Goal: Use online tool/utility: Utilize a website feature to perform a specific function

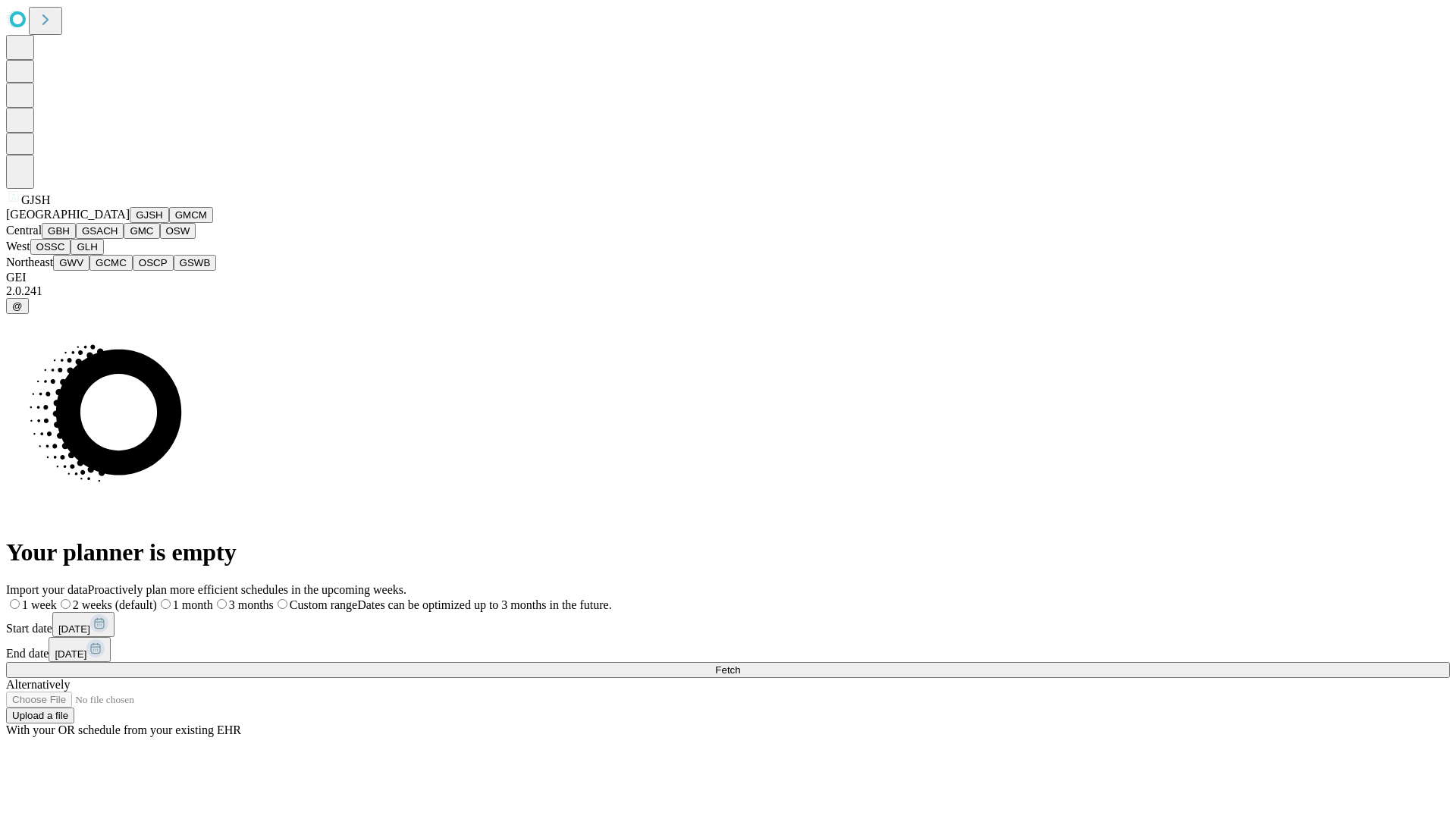
click at [130, 223] on button "GJSH" at bounding box center [149, 215] width 39 height 16
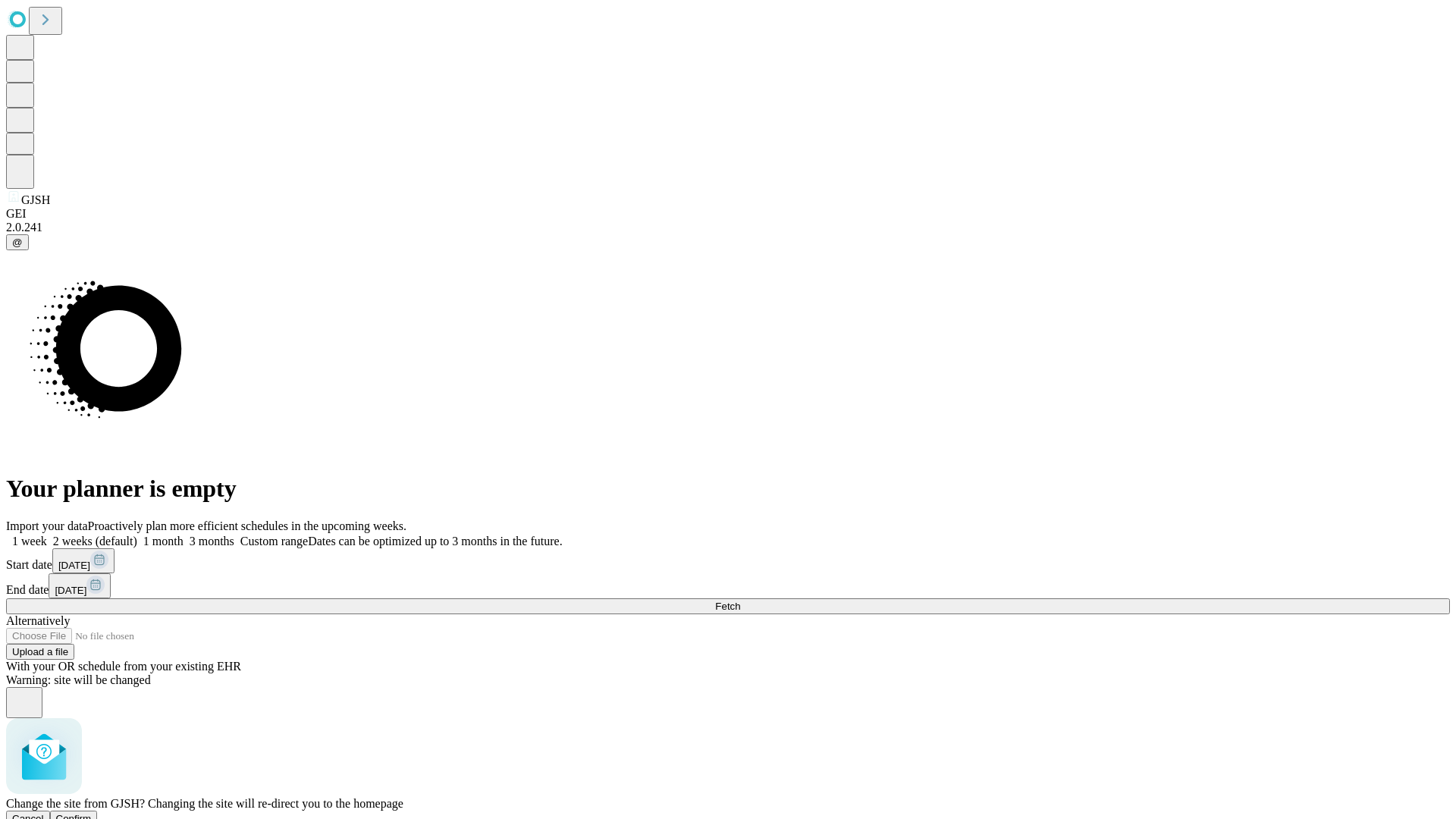
click at [92, 813] on span "Confirm" at bounding box center [73, 819] width 36 height 12
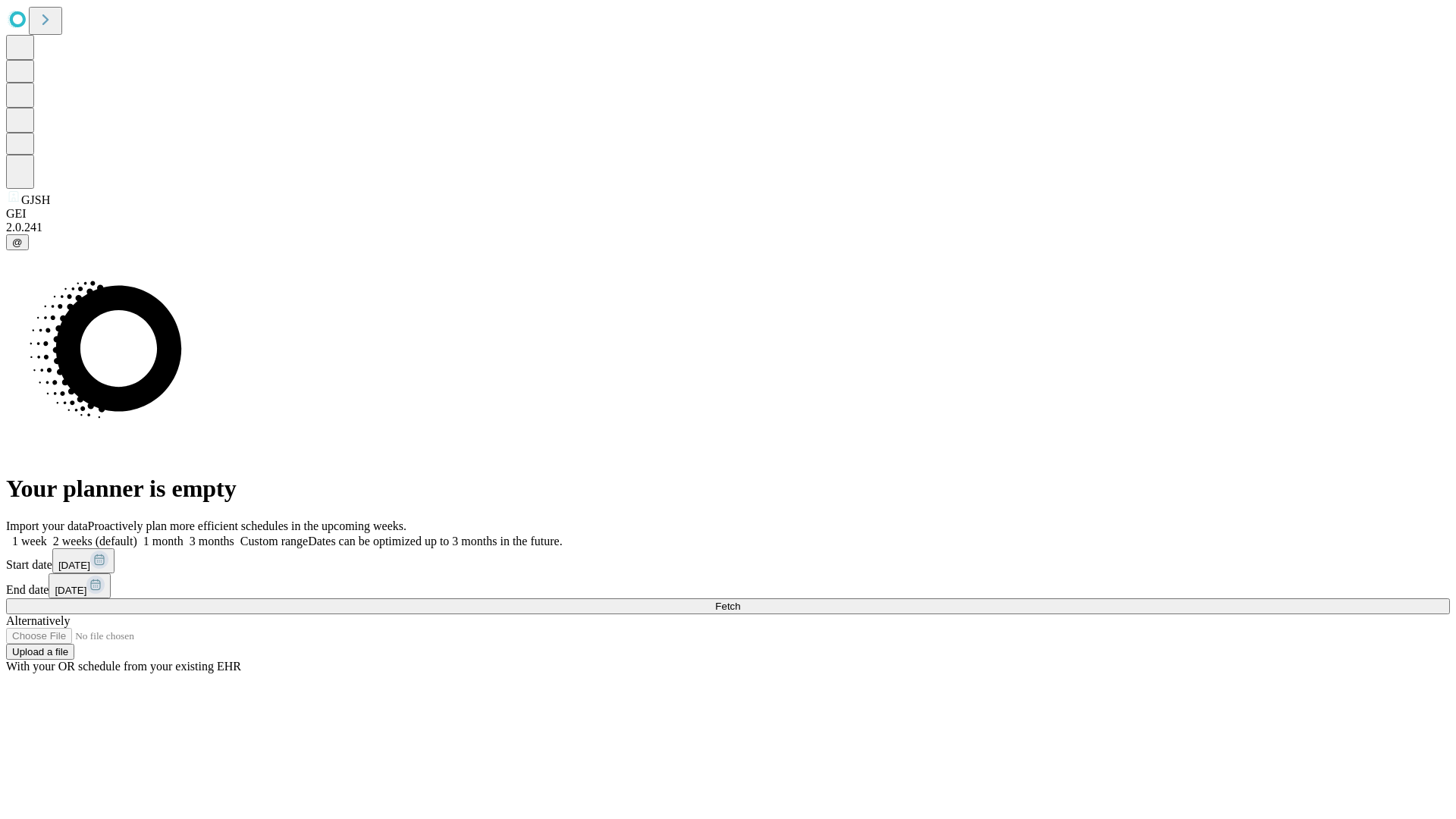
click at [184, 535] on label "1 month" at bounding box center [160, 541] width 46 height 13
click at [740, 600] on span "Fetch" at bounding box center [728, 606] width 25 height 12
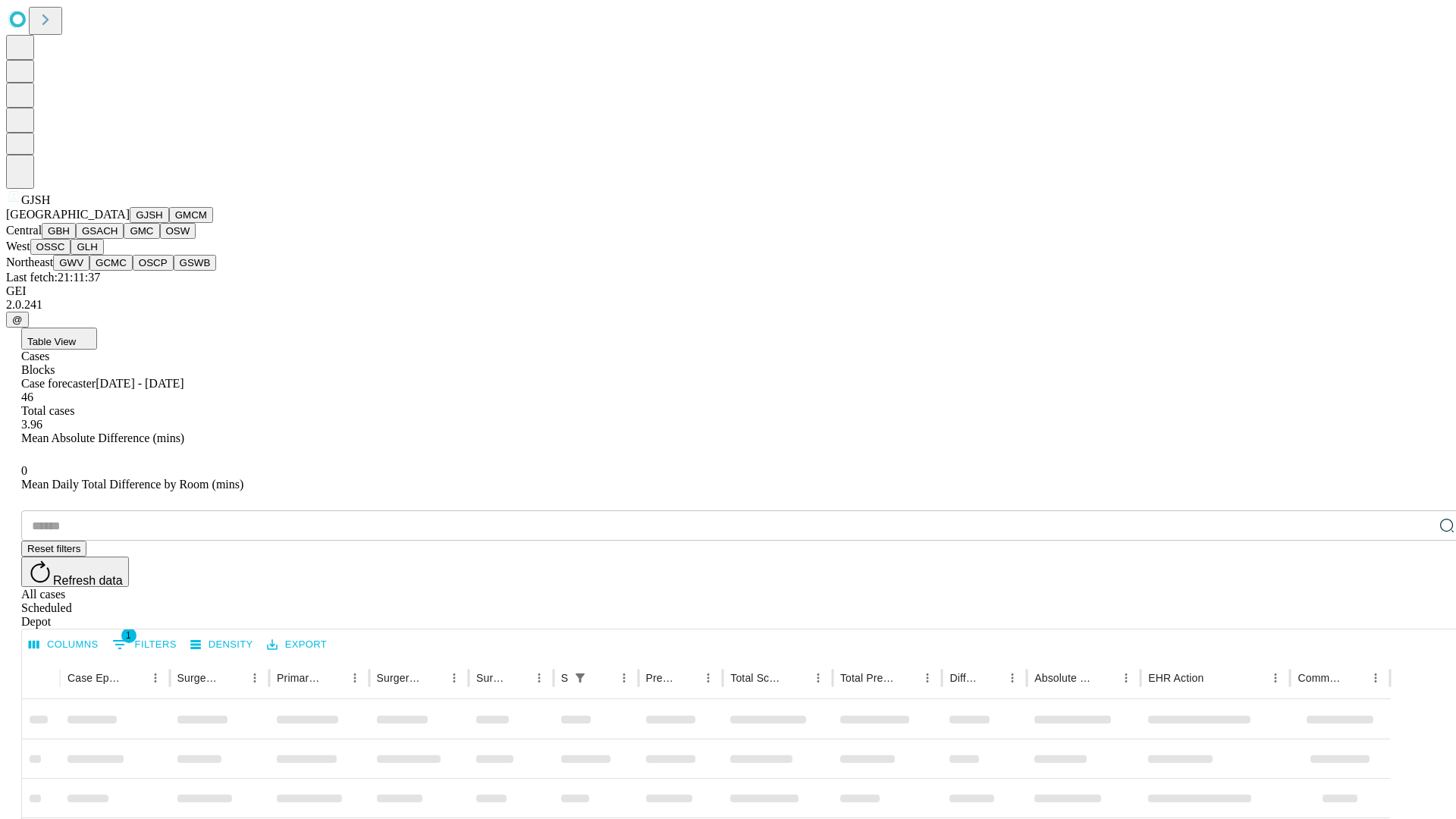
click at [169, 223] on button "GMCM" at bounding box center [190, 215] width 44 height 16
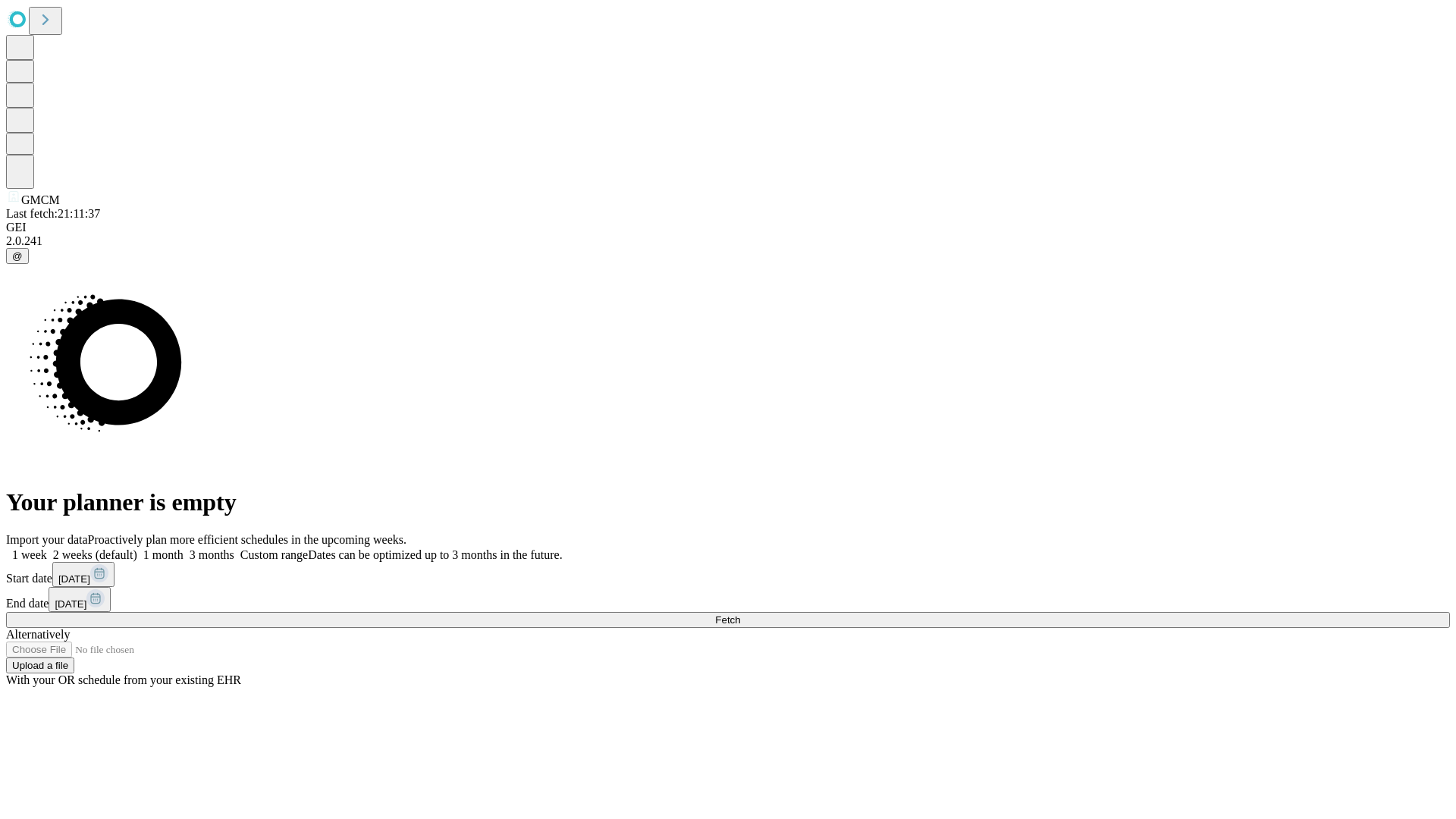
click at [184, 549] on label "1 month" at bounding box center [160, 554] width 46 height 13
click at [740, 614] on span "Fetch" at bounding box center [728, 620] width 25 height 12
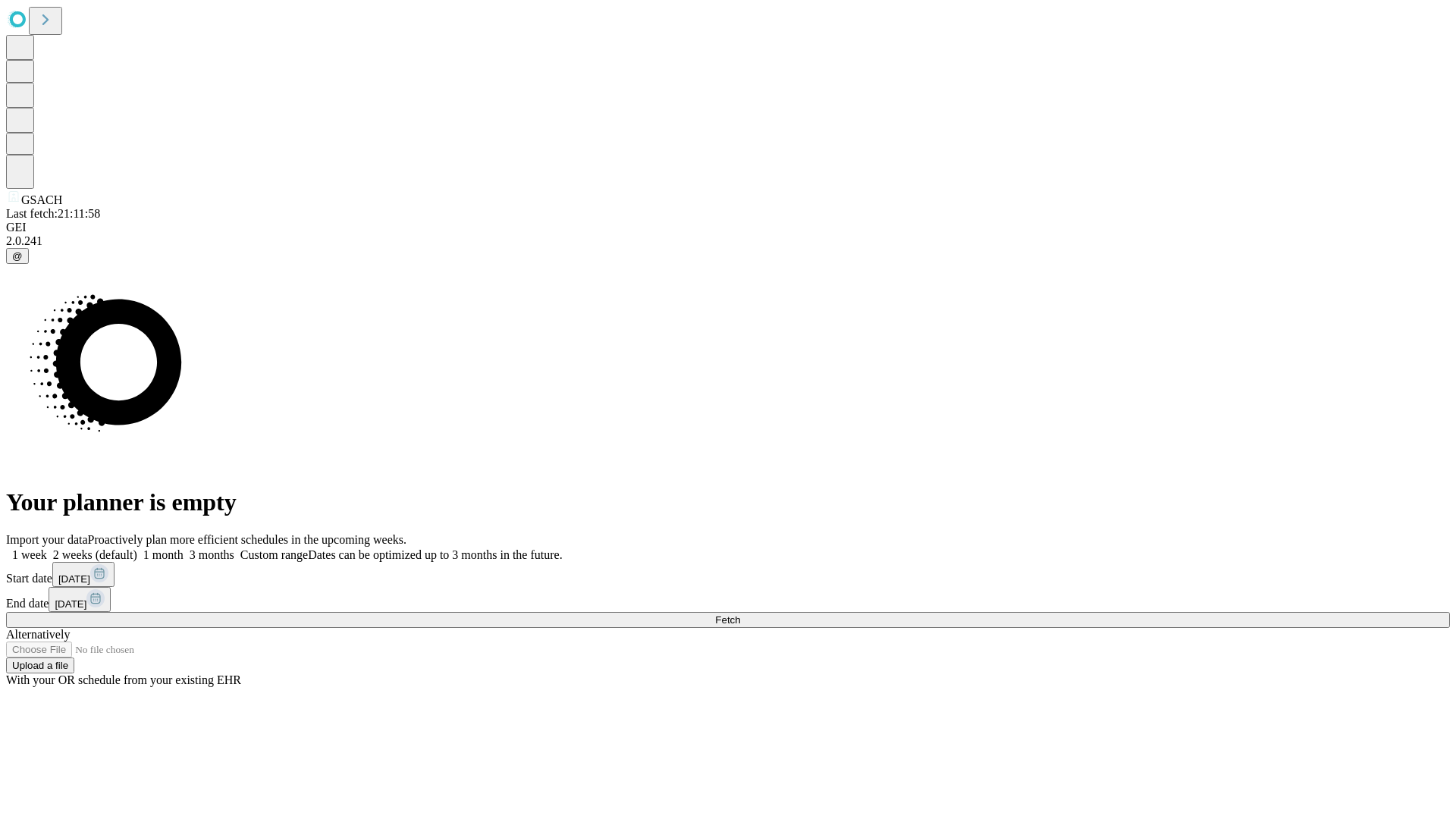
click at [740, 614] on span "Fetch" at bounding box center [728, 620] width 25 height 12
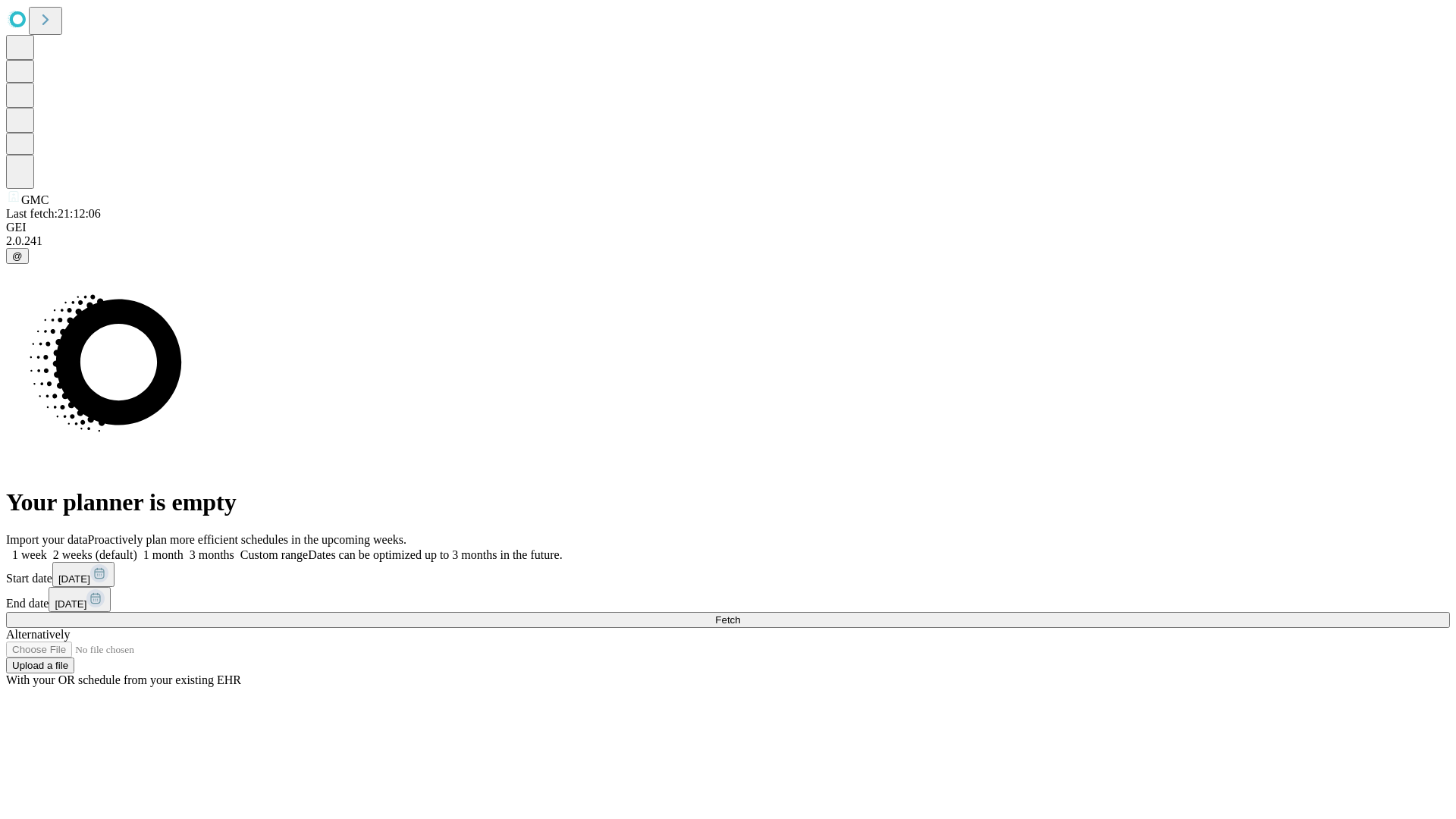
click at [184, 549] on label "1 month" at bounding box center [160, 554] width 46 height 13
click at [740, 614] on span "Fetch" at bounding box center [728, 620] width 25 height 12
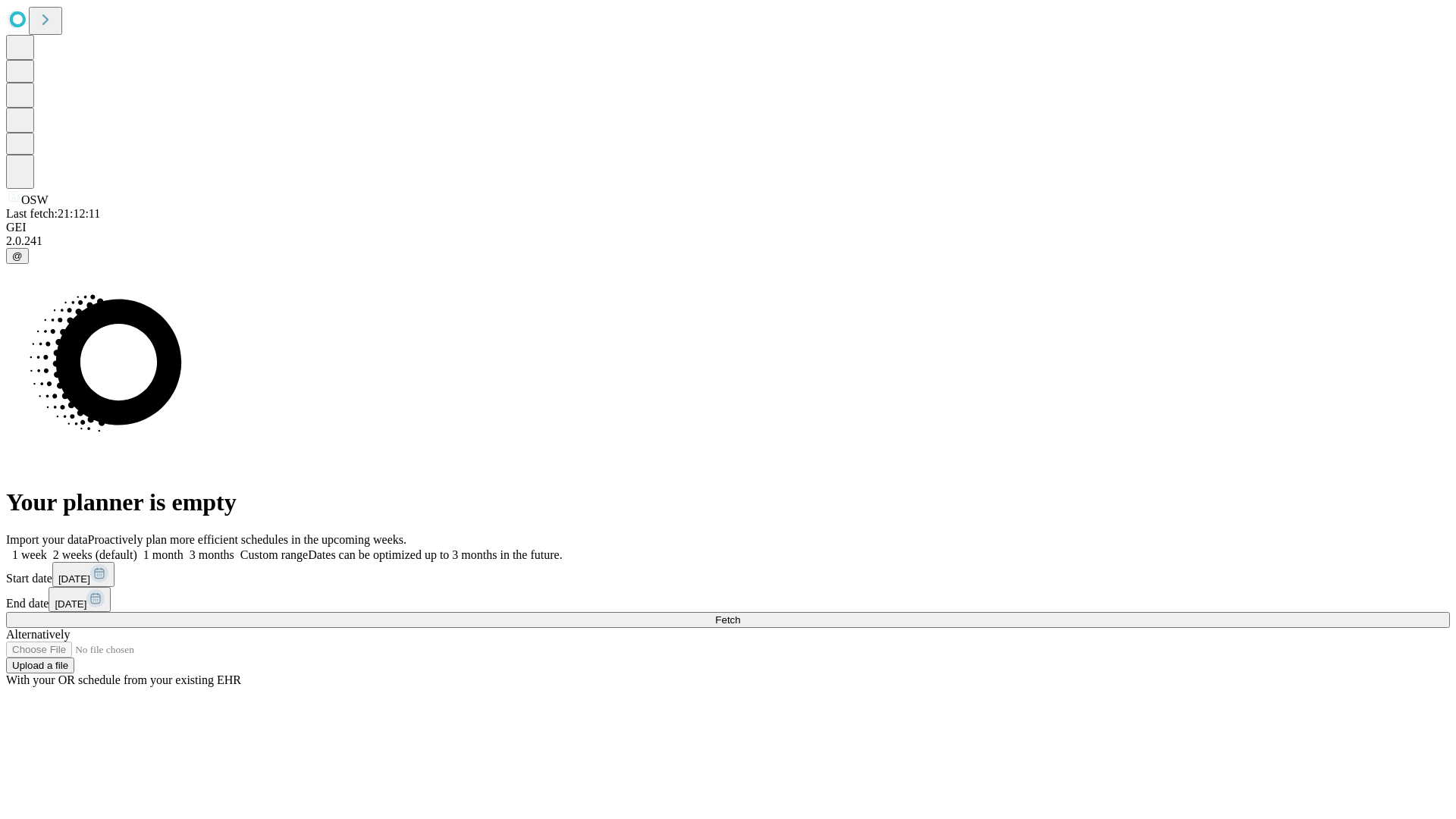
click at [184, 549] on label "1 month" at bounding box center [160, 554] width 46 height 13
click at [740, 614] on span "Fetch" at bounding box center [728, 620] width 25 height 12
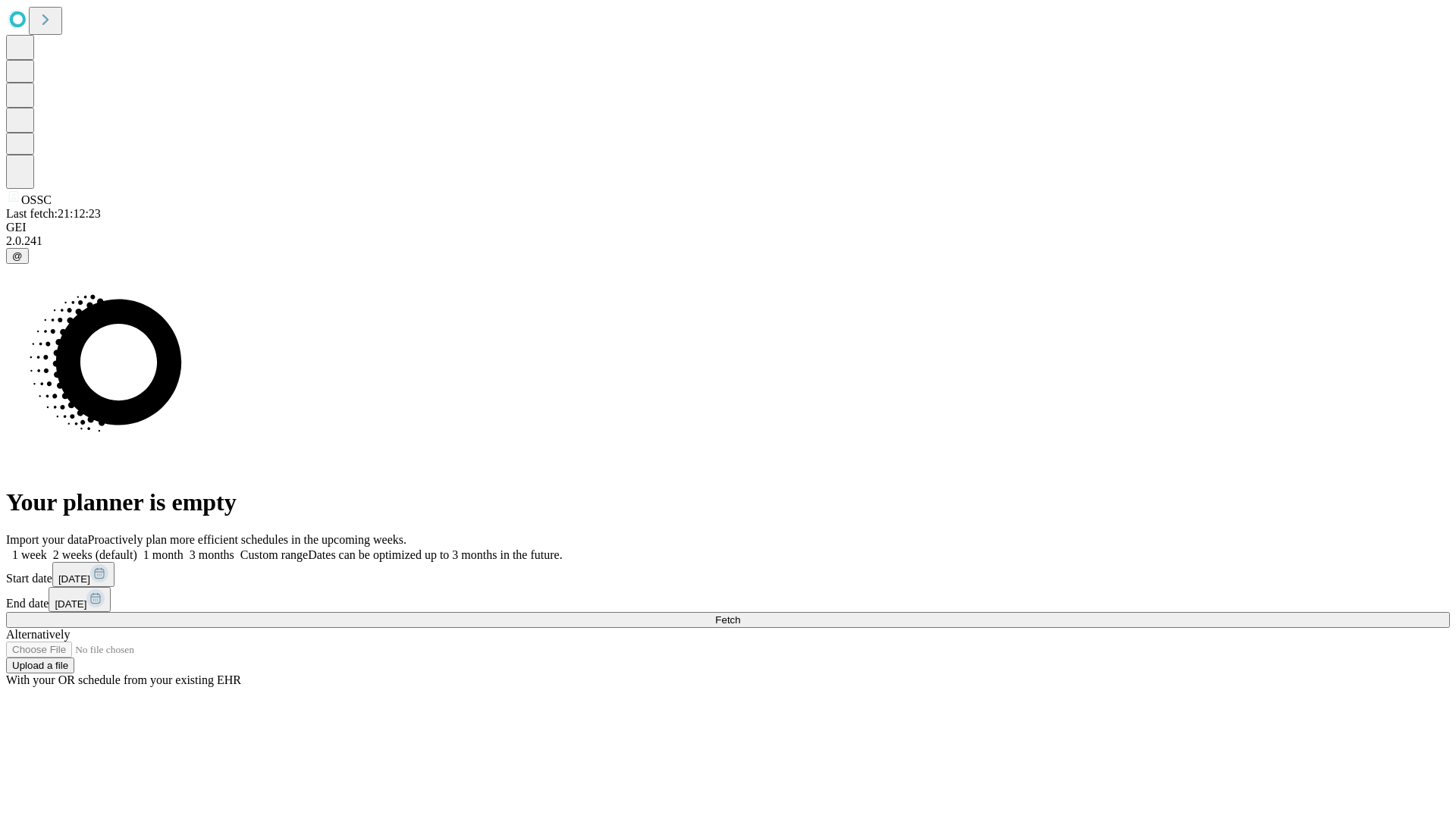
click at [740, 614] on span "Fetch" at bounding box center [728, 620] width 25 height 12
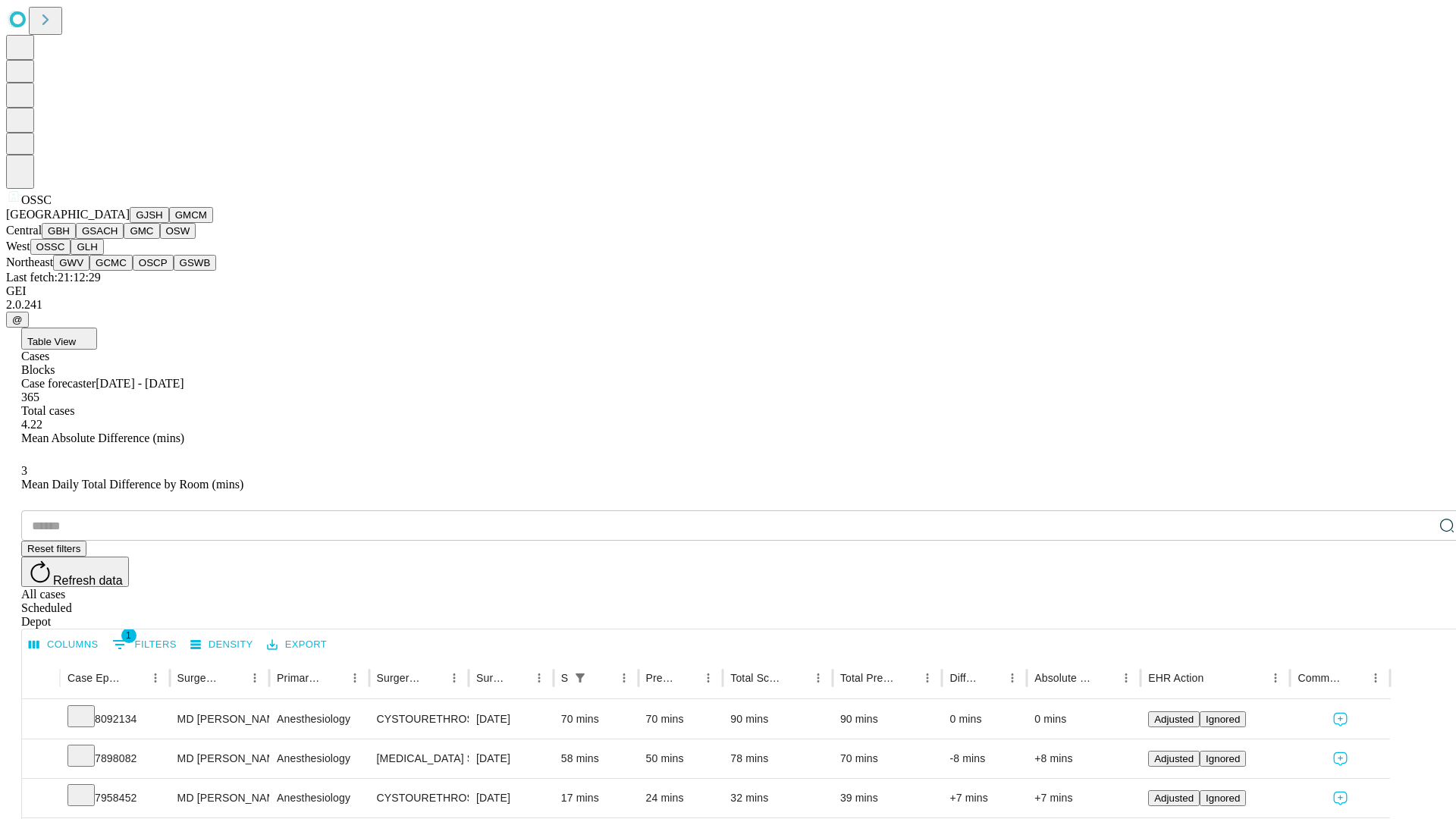
click at [104, 255] on button "GLH" at bounding box center [86, 247] width 32 height 16
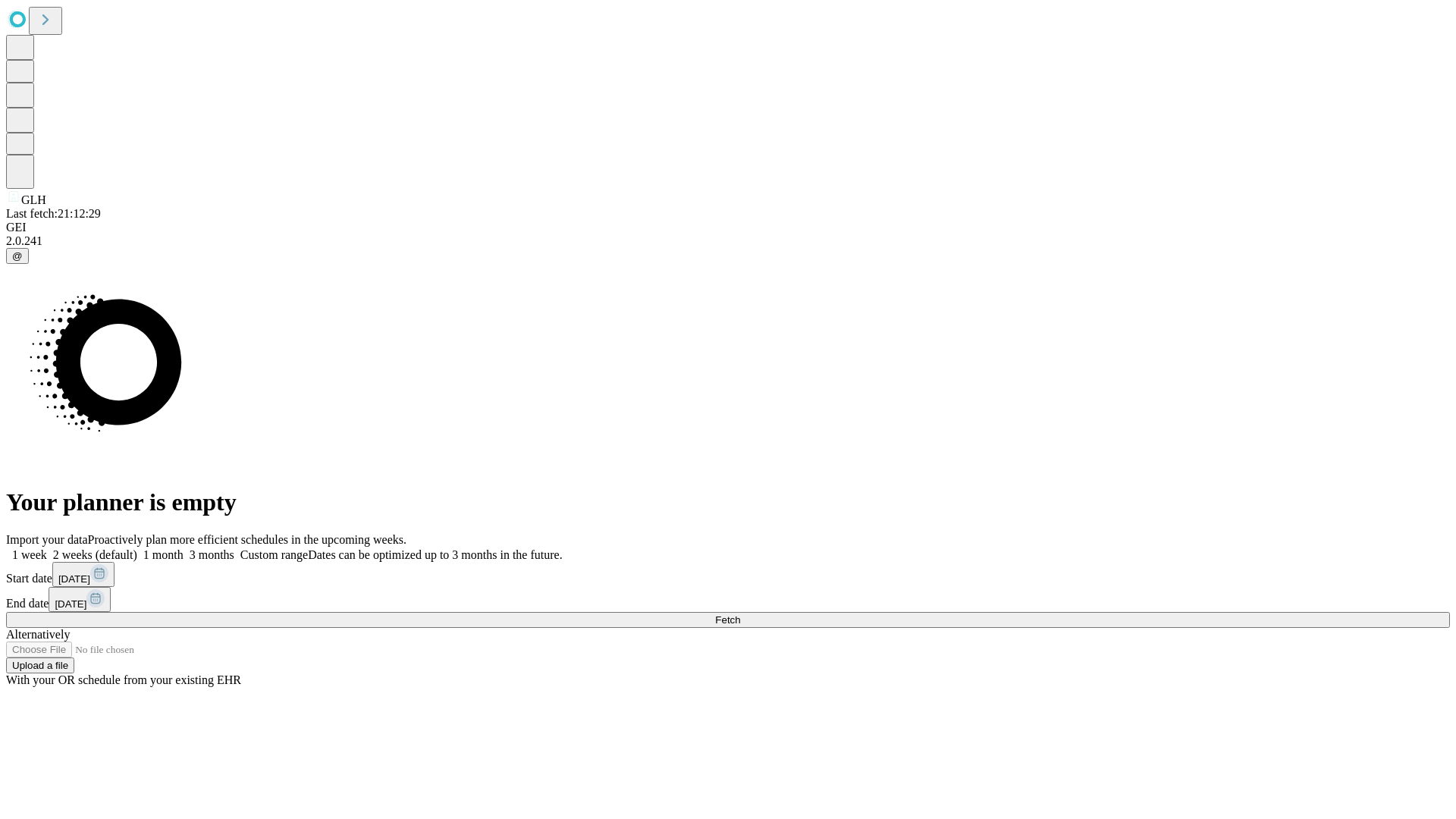
click at [740, 614] on span "Fetch" at bounding box center [728, 620] width 25 height 12
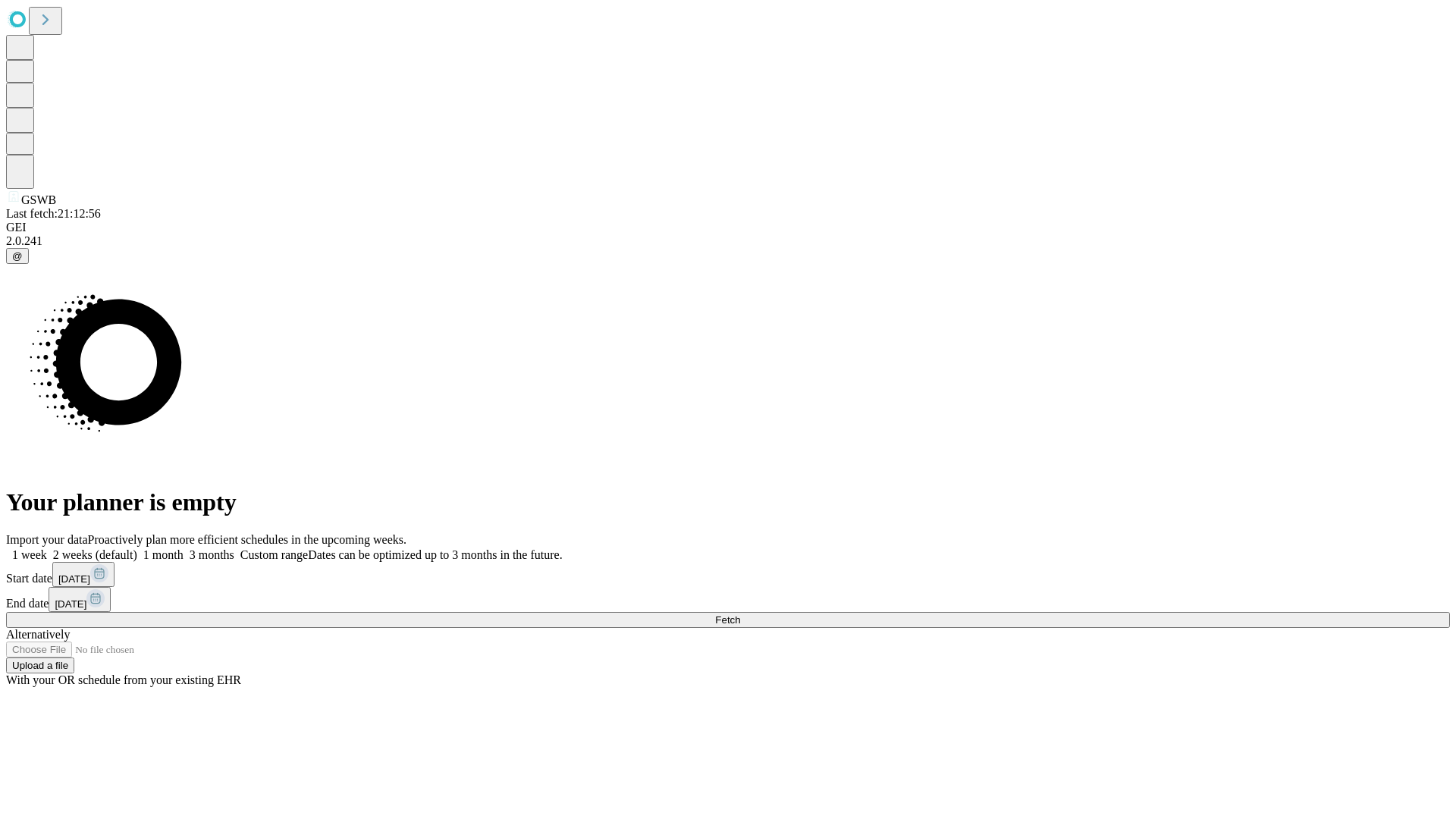
click at [184, 549] on label "1 month" at bounding box center [160, 554] width 46 height 13
click at [740, 614] on span "Fetch" at bounding box center [728, 620] width 25 height 12
